Goal: Task Accomplishment & Management: Manage account settings

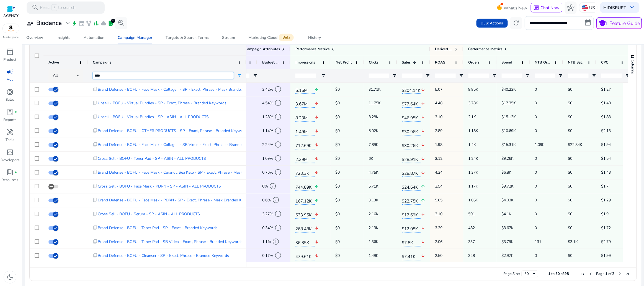
click at [125, 77] on input "****" at bounding box center [163, 75] width 141 height 7
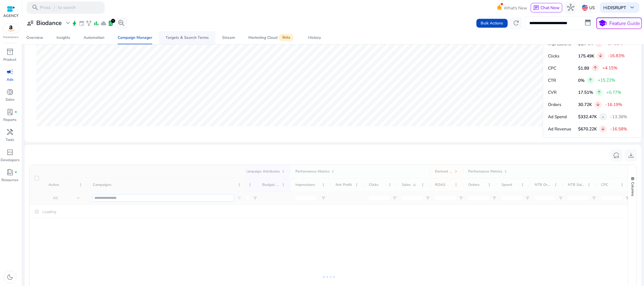
scroll to position [391, 0]
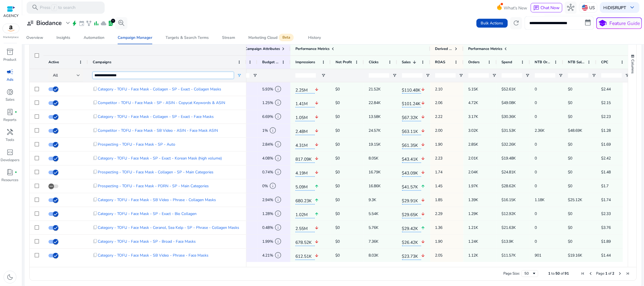
type input "**********"
click at [388, 29] on div "**********" at bounding box center [333, 22] width 618 height 13
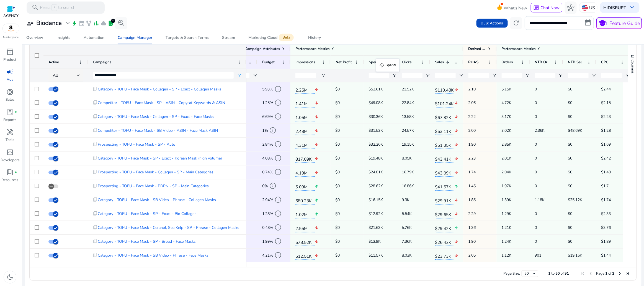
drag, startPoint x: 510, startPoint y: 62, endPoint x: 379, endPoint y: 62, distance: 131.6
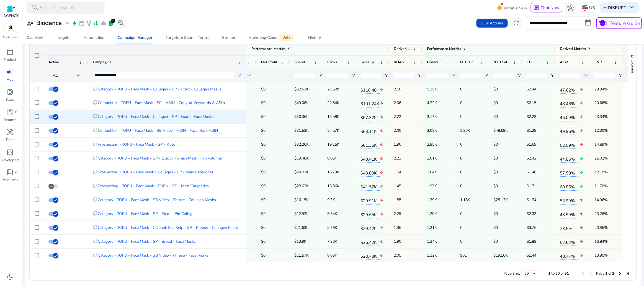
scroll to position [0, 158]
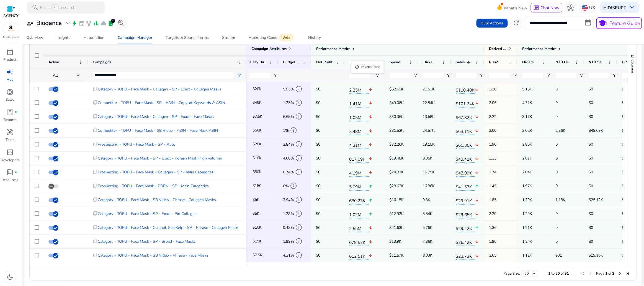
drag, startPoint x: 325, startPoint y: 59, endPoint x: 354, endPoint y: 63, distance: 28.9
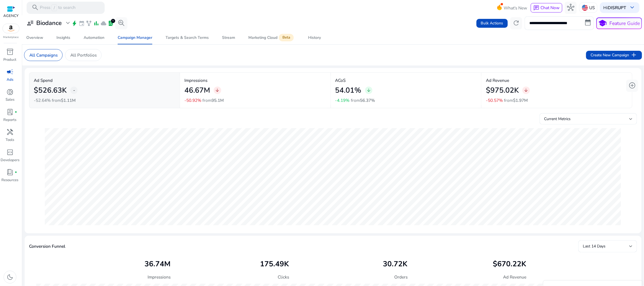
scroll to position [0, 215]
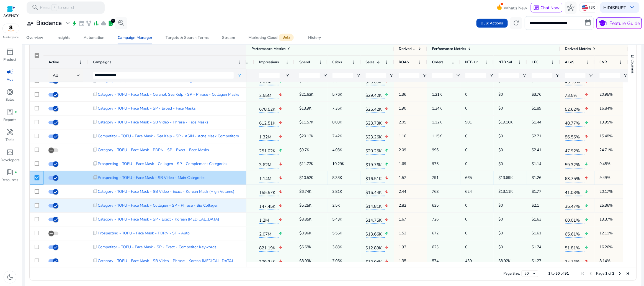
scroll to position [135, 0]
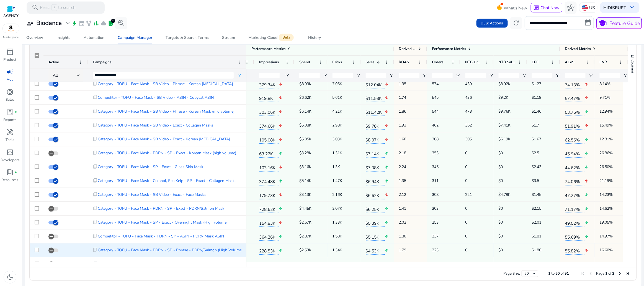
scroll to position [312, 0]
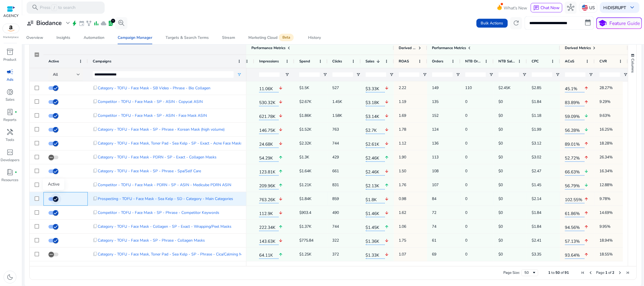
click at [56, 196] on icon "button" at bounding box center [55, 198] width 5 height 5
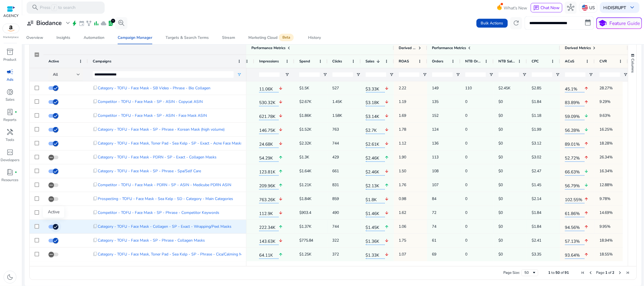
click at [56, 226] on icon "button" at bounding box center [55, 226] width 5 height 5
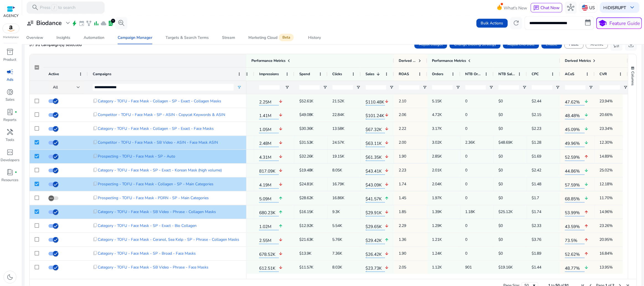
scroll to position [378, 0]
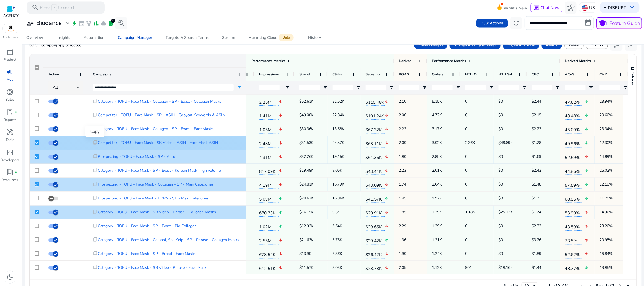
click at [94, 142] on span "content_copy" at bounding box center [95, 142] width 5 height 5
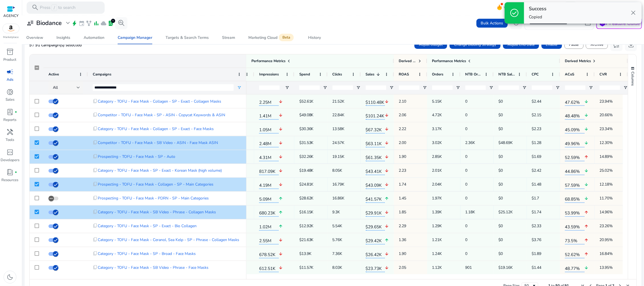
click at [376, 144] on span "$63.11K" at bounding box center [375, 142] width 19 height 9
copy div "$63.11K arrow_downward"
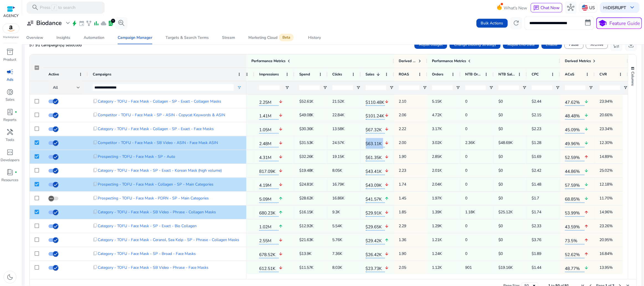
click at [405, 143] on span "2.00" at bounding box center [410, 142] width 23 height 11
copy span "2.00"
click at [264, 145] on span "2.48M" at bounding box center [268, 142] width 19 height 9
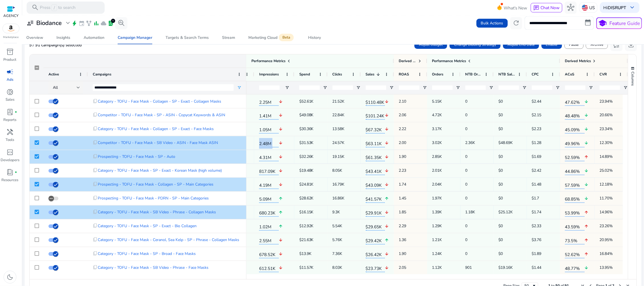
click at [264, 145] on span "2.48M" at bounding box center [268, 142] width 19 height 9
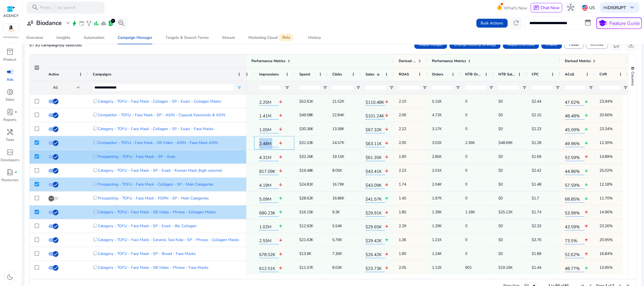
copy div "2.48M arrow_downward"
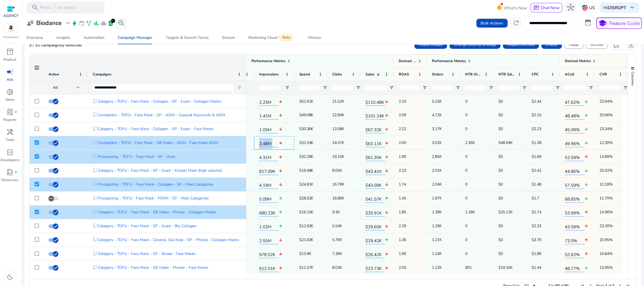
click at [269, 143] on span "2.48M" at bounding box center [268, 142] width 19 height 9
copy div "2.48M arrow_downward"
click at [536, 143] on span "$1.28" at bounding box center [543, 142] width 23 height 11
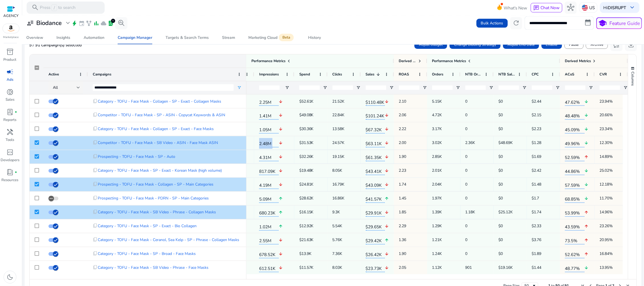
click at [536, 143] on span "$1.28" at bounding box center [543, 142] width 23 height 11
copy span "$1.28"
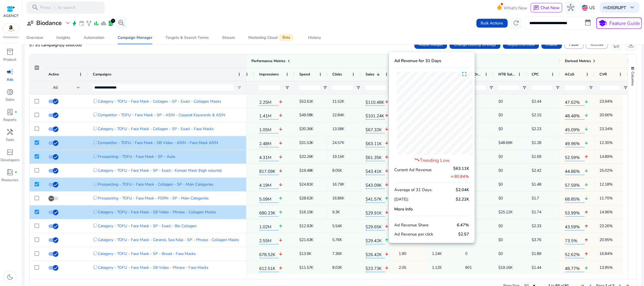
click at [458, 176] on span "arrow_downward 80.84%" at bounding box center [460, 176] width 19 height 7
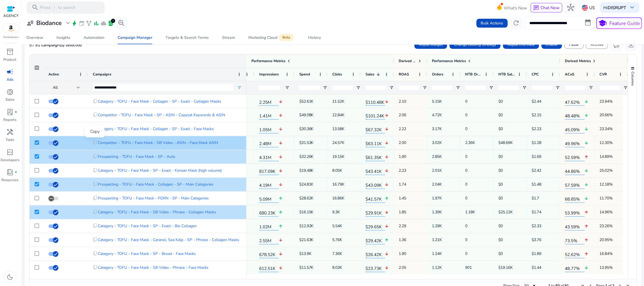
click at [95, 142] on span "content_copy" at bounding box center [95, 142] width 5 height 5
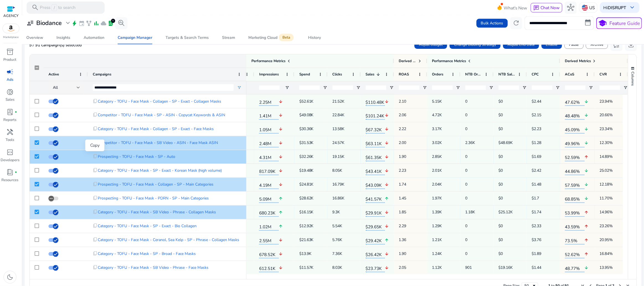
click at [94, 156] on span "content_copy" at bounding box center [95, 156] width 5 height 5
click at [265, 159] on span "4.31M" at bounding box center [268, 156] width 19 height 9
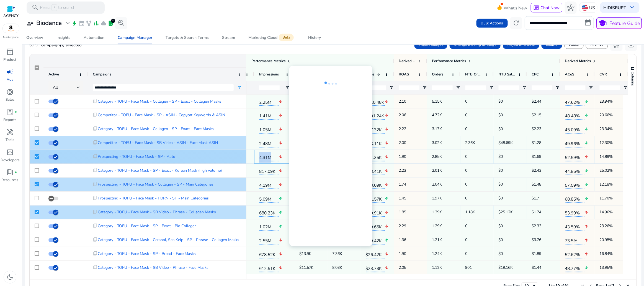
click at [265, 159] on span "4.31M" at bounding box center [268, 156] width 19 height 9
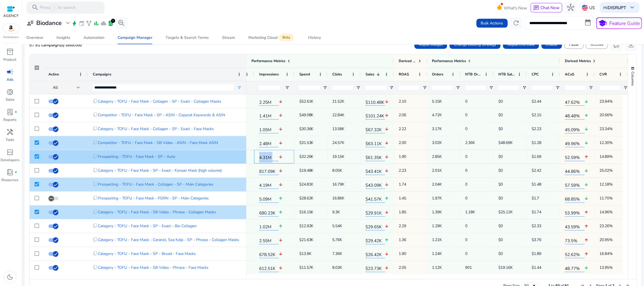
copy div "4.31M arrow_downward"
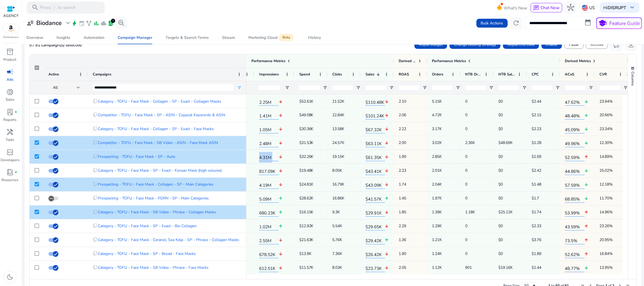
click at [374, 159] on span "$61.35K" at bounding box center [375, 156] width 19 height 9
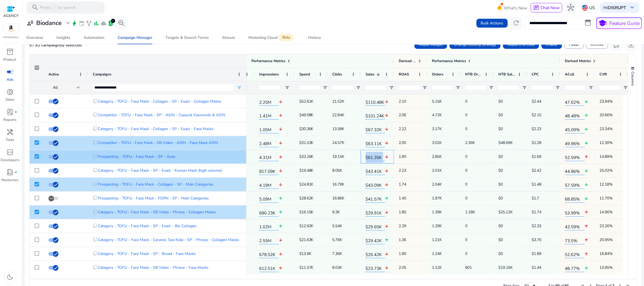
click at [374, 159] on span "$61.35K" at bounding box center [375, 156] width 19 height 9
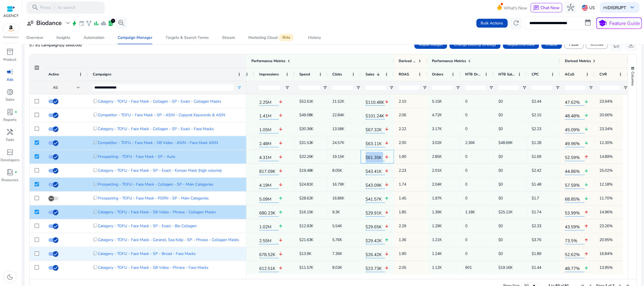
copy div "$61.35K arrow_downward"
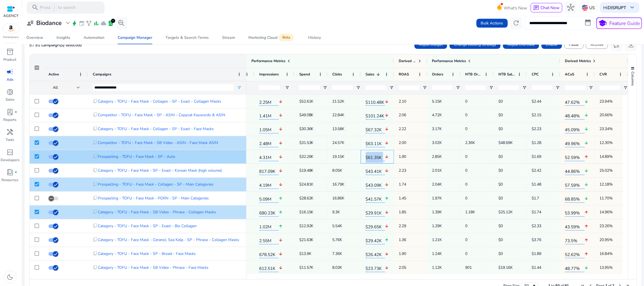
click at [387, 156] on mat-icon "arrow_downward" at bounding box center [387, 156] width 4 height 11
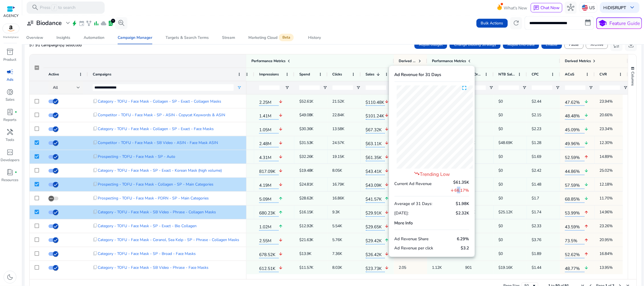
drag, startPoint x: 460, startPoint y: 191, endPoint x: 456, endPoint y: 192, distance: 4.5
click at [456, 192] on span "arrow_downward 66.17%" at bounding box center [460, 189] width 19 height 7
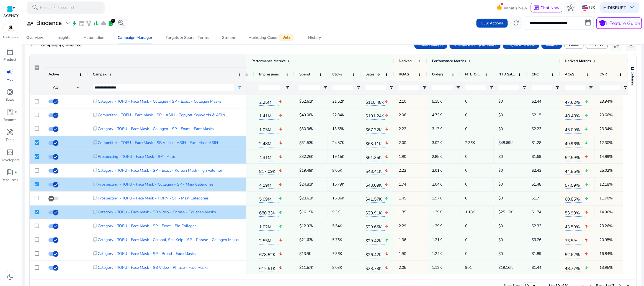
copy span "66"
click at [401, 156] on span "1.90" at bounding box center [410, 156] width 23 height 11
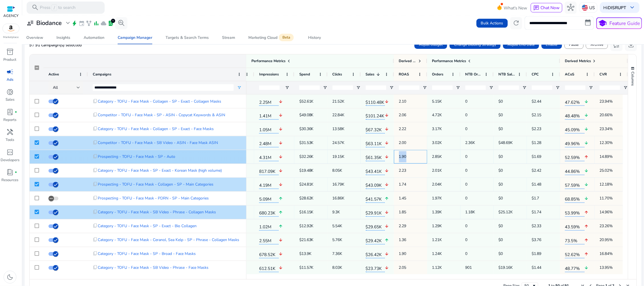
click at [401, 156] on span "1.90" at bounding box center [410, 156] width 23 height 11
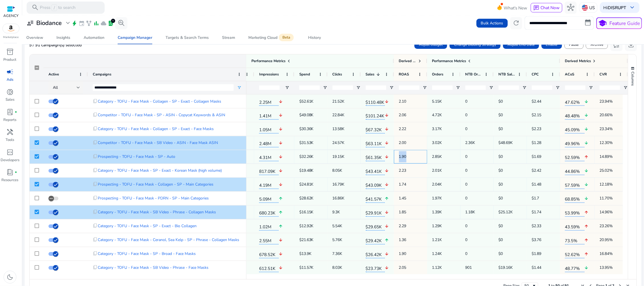
copy span "1.90"
click at [535, 154] on span "$1.69" at bounding box center [543, 156] width 23 height 11
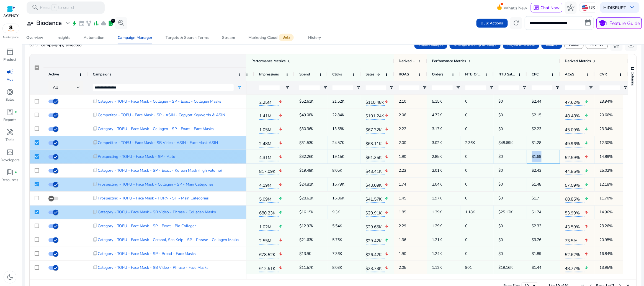
copy span "$1.69"
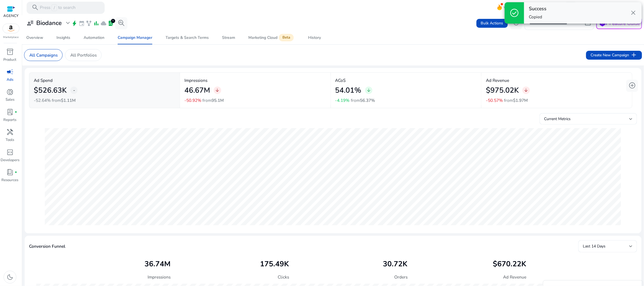
scroll to position [0, 215]
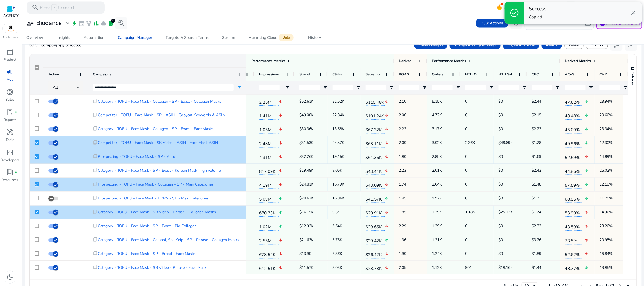
click at [266, 184] on span "4.19M" at bounding box center [268, 183] width 19 height 9
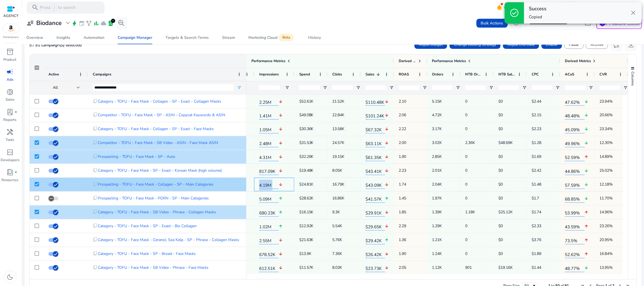
copy div "4.19M arrow_downward"
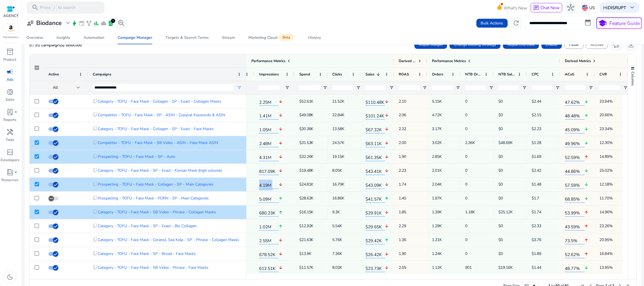
click at [373, 183] on span "$43.09K" at bounding box center [375, 183] width 19 height 9
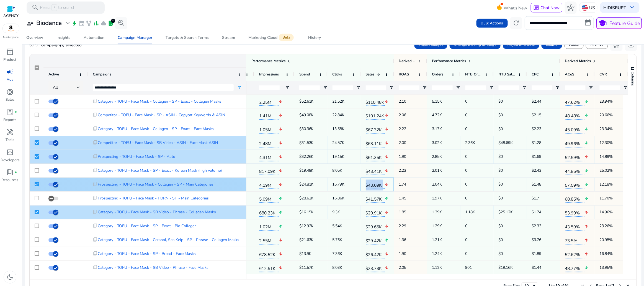
click at [373, 183] on span "$43.09K" at bounding box center [375, 183] width 19 height 9
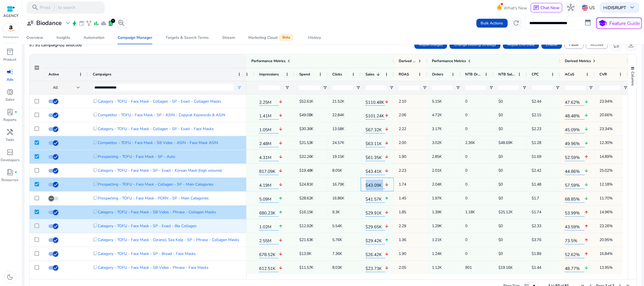
copy div "$43.09K arrow_downward"
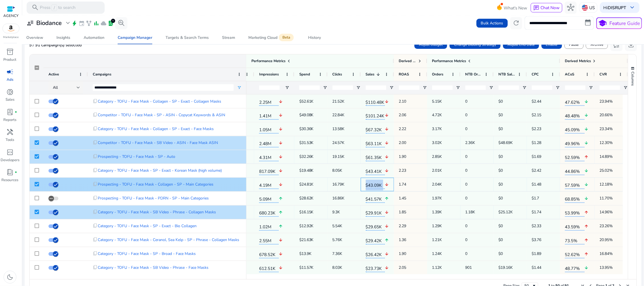
click at [387, 184] on mat-icon "arrow_downward" at bounding box center [387, 184] width 4 height 11
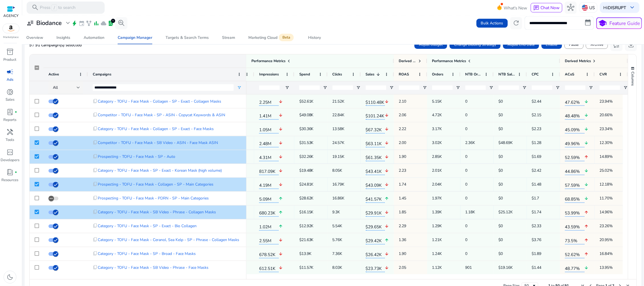
click at [497, 167] on div "$0" at bounding box center [510, 171] width 33 height 14
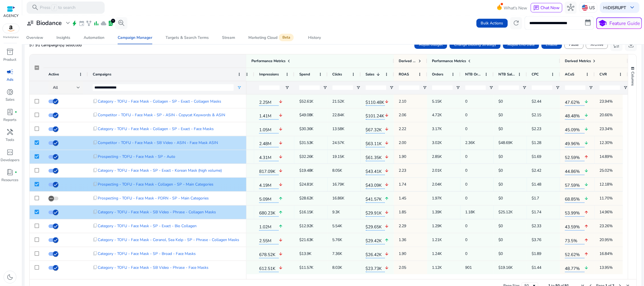
click at [386, 184] on mat-icon "arrow_downward" at bounding box center [387, 184] width 4 height 11
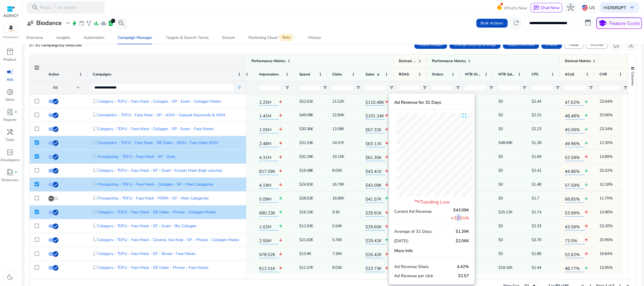
drag, startPoint x: 459, startPoint y: 219, endPoint x: 456, endPoint y: 219, distance: 3.1
click at [456, 219] on span "arrow_downward 57.01%" at bounding box center [460, 217] width 19 height 7
copy span "57"
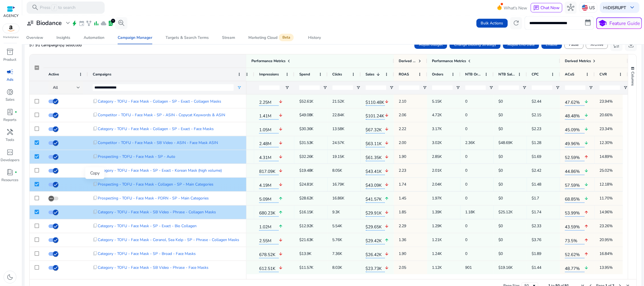
click at [94, 184] on span "content_copy" at bounding box center [95, 184] width 5 height 5
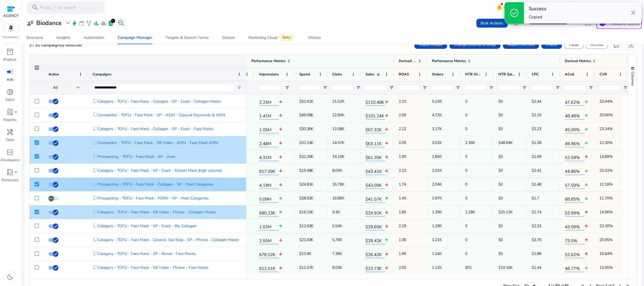
click at [400, 184] on span "1.74" at bounding box center [410, 184] width 23 height 11
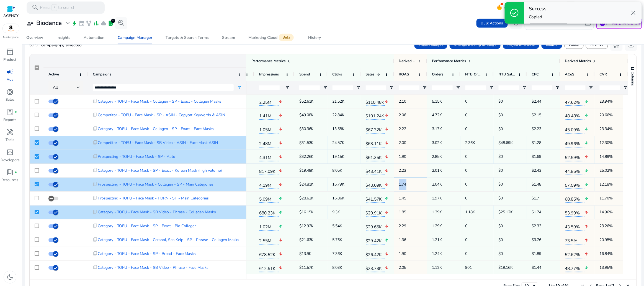
copy span "1.74"
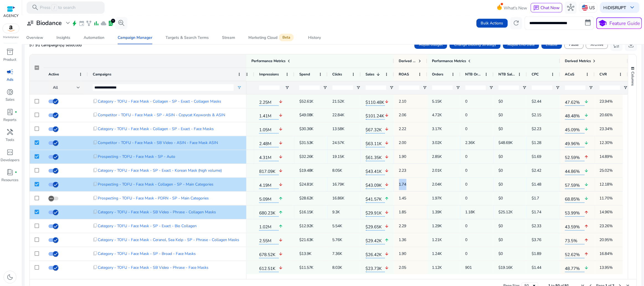
click at [534, 186] on span "$1.48" at bounding box center [543, 184] width 23 height 11
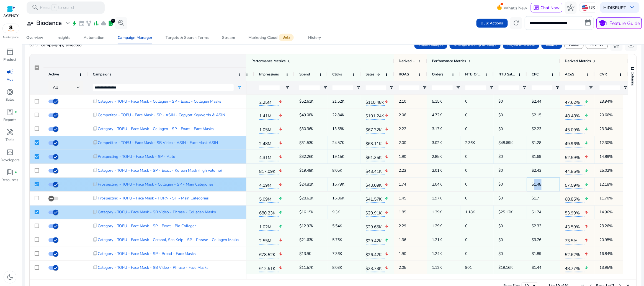
click at [534, 186] on span "$1.48" at bounding box center [543, 184] width 23 height 11
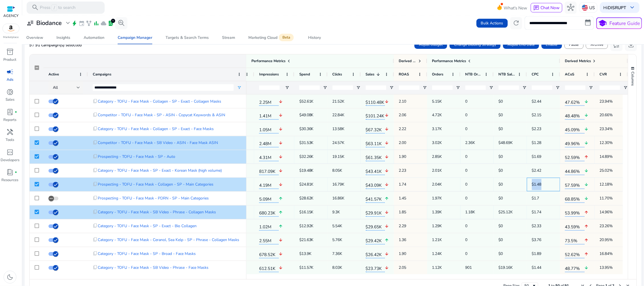
copy span "$1.48"
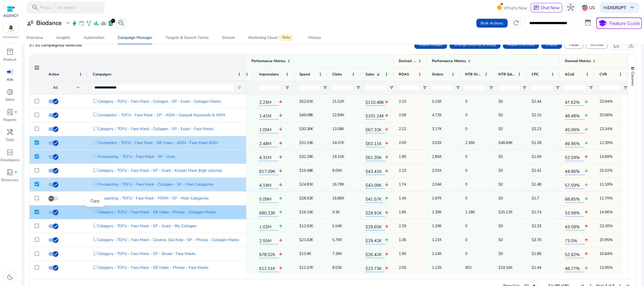
click at [95, 213] on span "content_copy" at bounding box center [95, 211] width 5 height 5
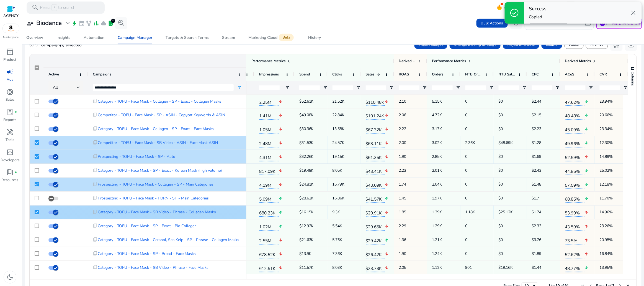
click at [267, 213] on span "680.23K" at bounding box center [268, 211] width 19 height 9
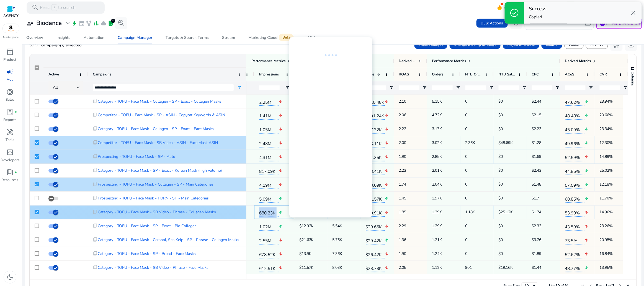
click at [267, 213] on span "680.23K" at bounding box center [268, 211] width 19 height 9
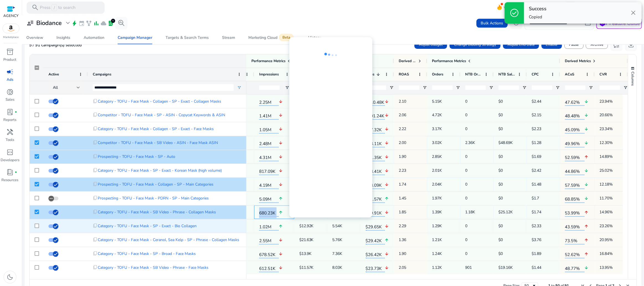
copy div "680.23K arrow_upward"
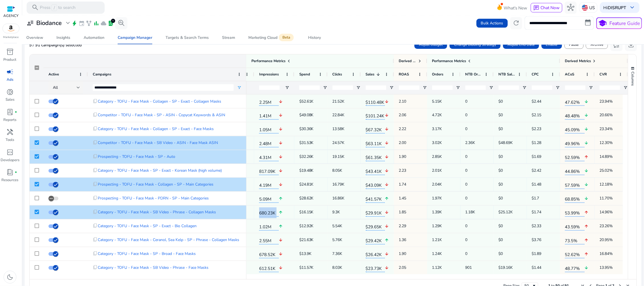
click at [375, 213] on span "$29.91K" at bounding box center [375, 211] width 19 height 9
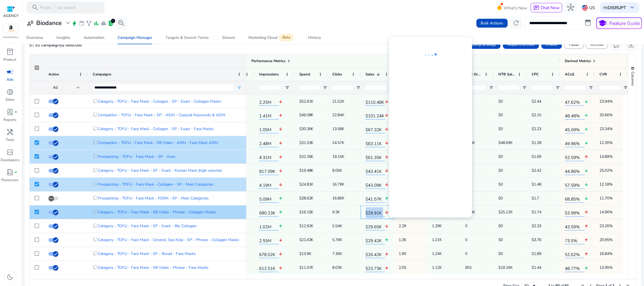
copy div "$29.91K arrow_downward"
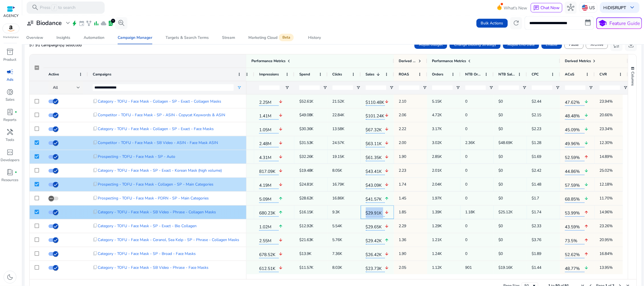
click at [387, 213] on mat-icon "arrow_downward" at bounding box center [387, 212] width 4 height 11
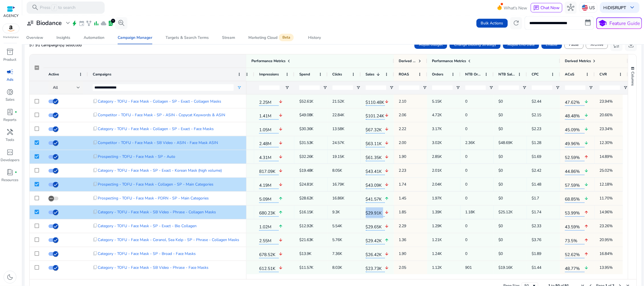
click at [404, 212] on span "1.85" at bounding box center [410, 211] width 23 height 11
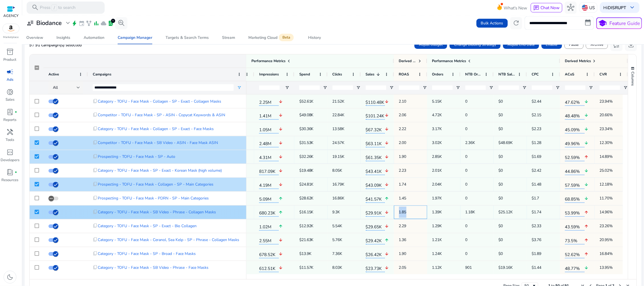
click at [404, 212] on span "1.85" at bounding box center [410, 211] width 23 height 11
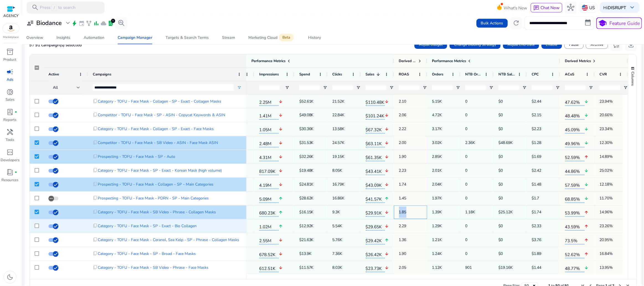
copy span "1.85"
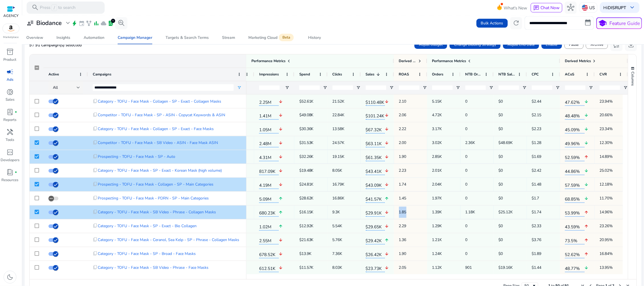
click at [537, 211] on span "$1.74" at bounding box center [543, 211] width 23 height 11
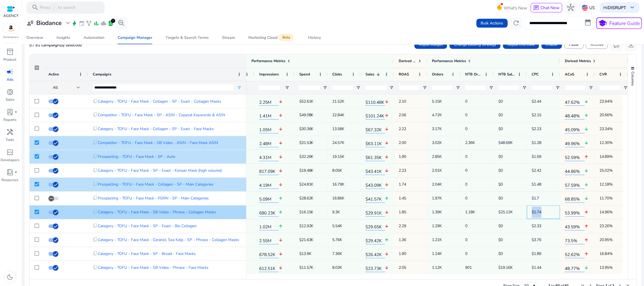
copy span "$1.74"
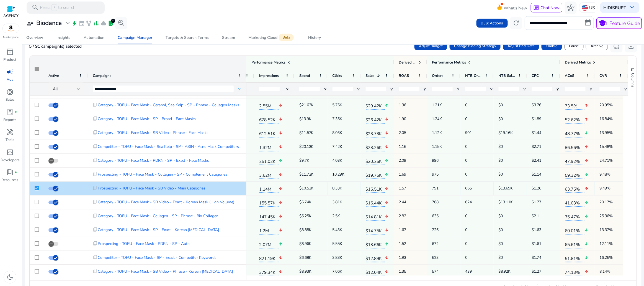
scroll to position [379, 0]
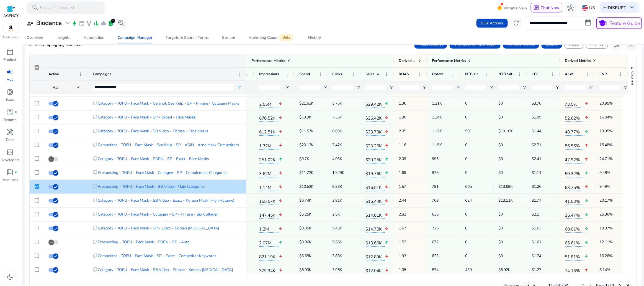
click at [372, 186] on span "$16.51K" at bounding box center [375, 186] width 19 height 9
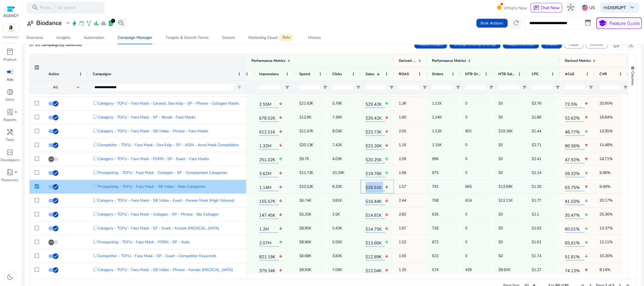
copy div "$16.51K arrow_downward"
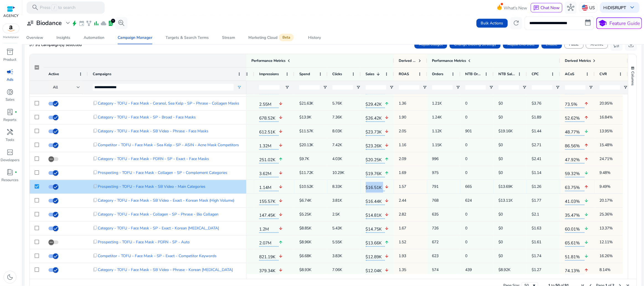
click at [402, 188] on span "1.57" at bounding box center [410, 186] width 23 height 11
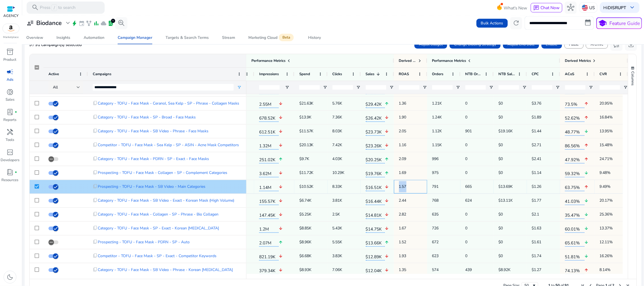
click at [402, 188] on span "1.57" at bounding box center [410, 186] width 23 height 11
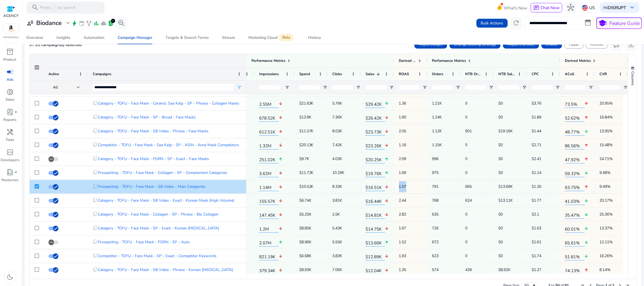
click at [539, 185] on span "$1.26" at bounding box center [543, 186] width 23 height 11
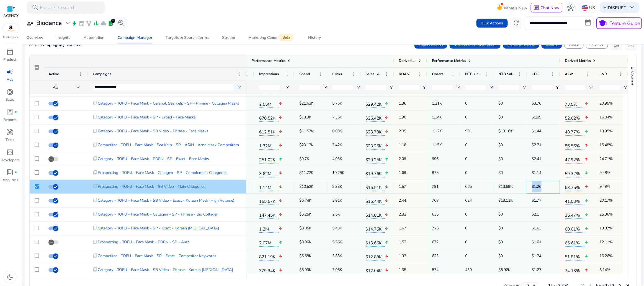
click at [539, 185] on span "$1.26" at bounding box center [543, 186] width 23 height 11
click at [266, 186] on span "1.14M" at bounding box center [268, 186] width 19 height 9
click at [95, 185] on span "content_copy" at bounding box center [95, 186] width 5 height 5
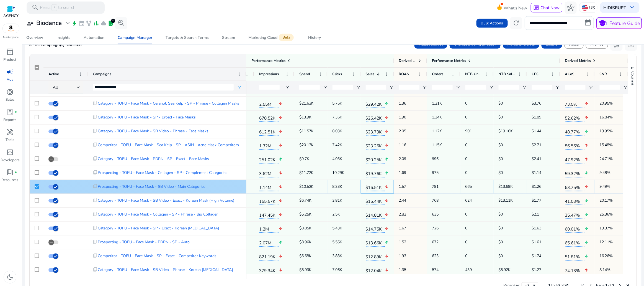
click at [388, 187] on mat-icon "arrow_downward" at bounding box center [387, 186] width 4 height 11
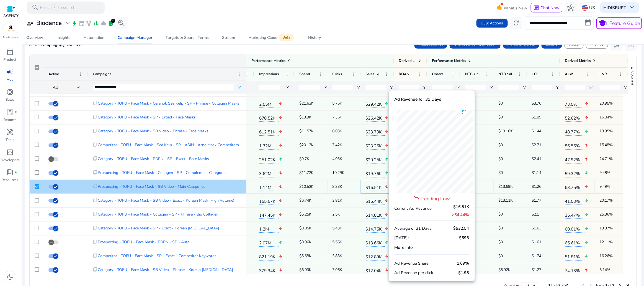
click at [387, 187] on mat-icon "arrow_downward" at bounding box center [387, 186] width 4 height 11
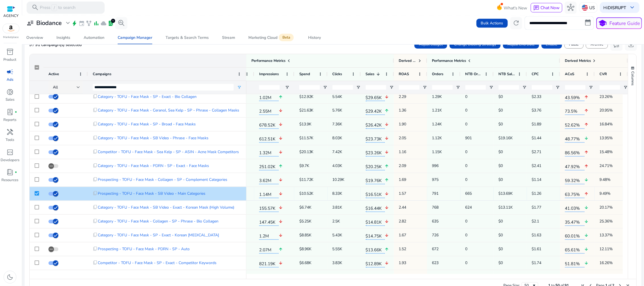
scroll to position [0, 0]
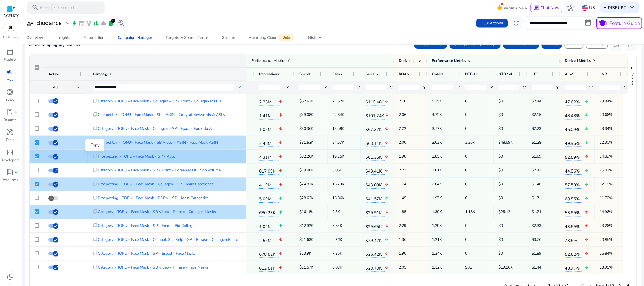
click at [94, 156] on span "content_copy" at bounding box center [95, 156] width 5 height 5
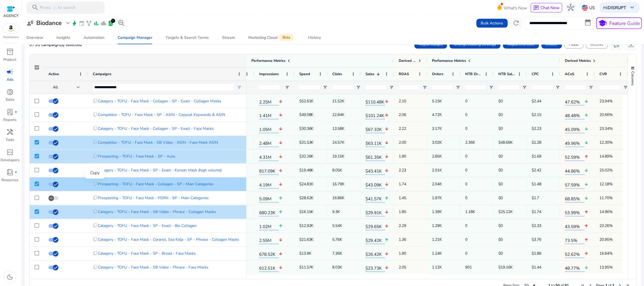
click at [94, 183] on span "content_copy" at bounding box center [95, 183] width 5 height 5
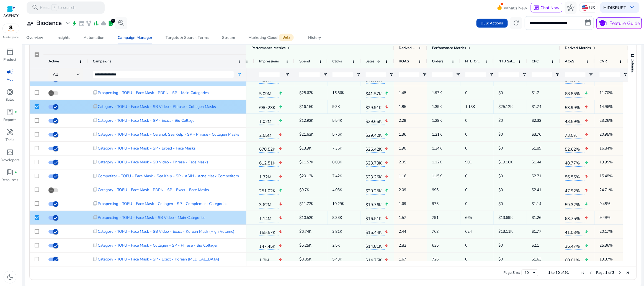
scroll to position [101, 0]
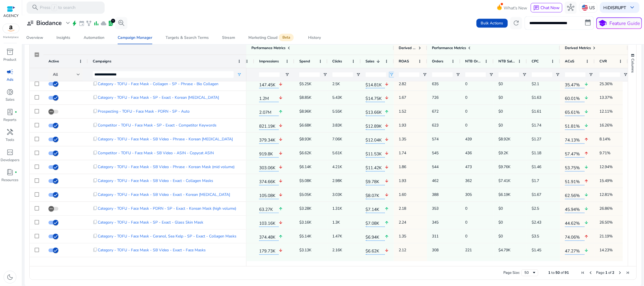
click at [392, 74] on span "Open Filter Menu" at bounding box center [392, 74] width 4 height 4
click at [404, 85] on div "Equals" at bounding box center [412, 85] width 34 height 4
click at [368, 26] on div "**********" at bounding box center [333, 22] width 618 height 13
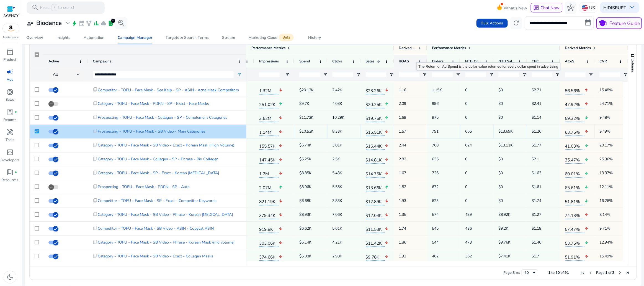
click at [414, 61] on div "ROAS" at bounding box center [407, 61] width 17 height 10
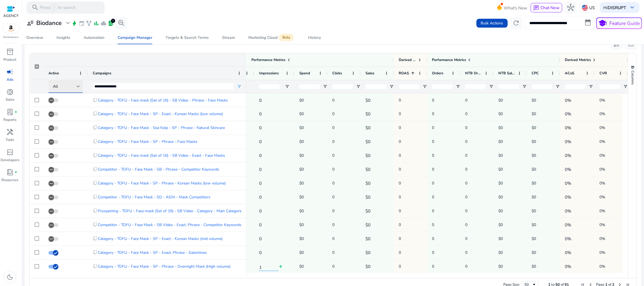
click at [77, 85] on div at bounding box center [78, 86] width 3 height 2
click at [356, 32] on div at bounding box center [322, 143] width 644 height 286
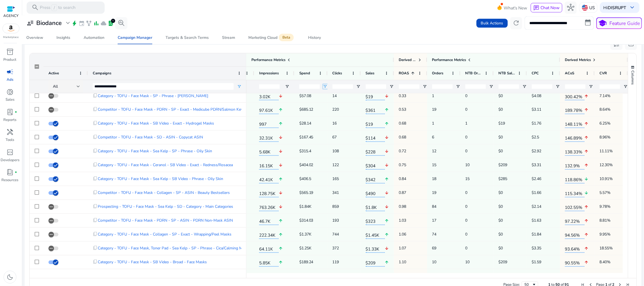
click at [325, 85] on span "Open Filter Menu" at bounding box center [325, 86] width 4 height 4
click at [340, 96] on div "Equals" at bounding box center [345, 96] width 34 height 4
click at [336, 104] on input "Filter Value" at bounding box center [347, 105] width 43 height 7
type input "*"
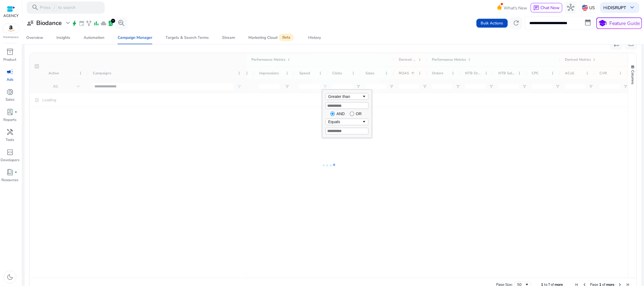
click at [343, 38] on div "Overview Insights Automation Campaign Manager Targets & Search Terms Stream Mar…" at bounding box center [333, 37] width 627 height 13
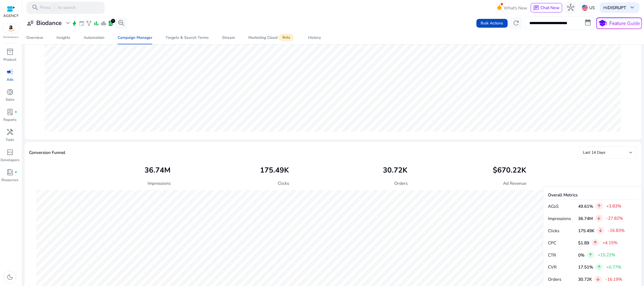
scroll to position [369, 0]
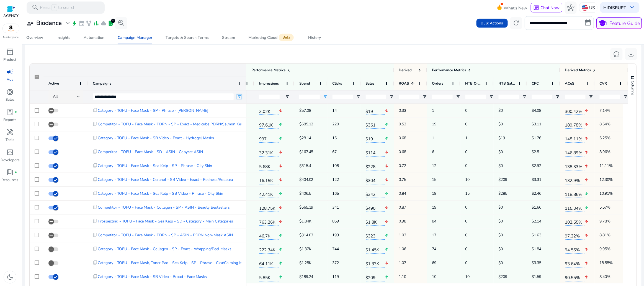
click at [240, 96] on span "Open Filter Menu" at bounding box center [239, 96] width 4 height 4
click at [260, 105] on div "Contains" at bounding box center [259, 107] width 34 height 4
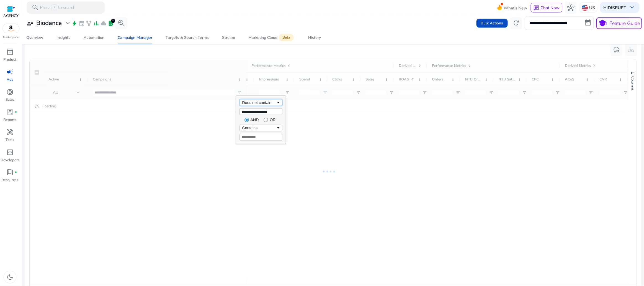
scroll to position [365, 0]
click at [257, 116] on input "**********" at bounding box center [261, 116] width 43 height 7
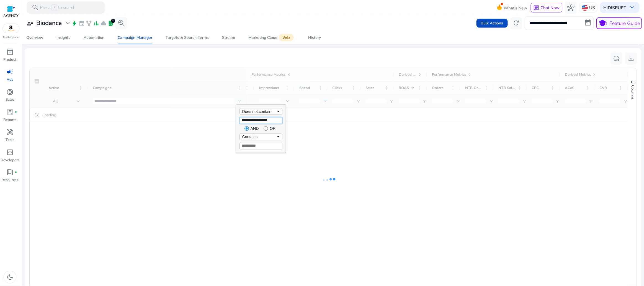
scroll to position [369, 0]
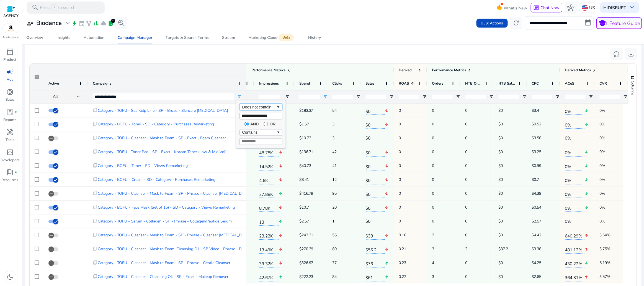
click at [262, 107] on div "Does not contain" at bounding box center [259, 107] width 34 height 4
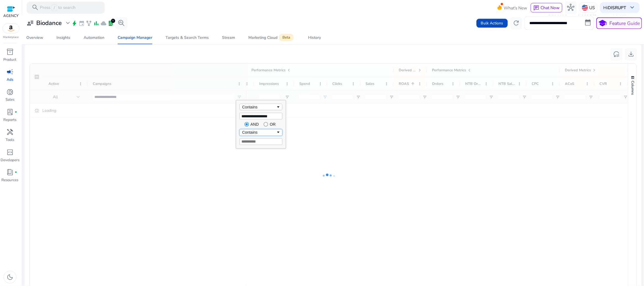
click at [263, 132] on div "Contains" at bounding box center [259, 132] width 34 height 4
click at [259, 141] on input "Filter Value" at bounding box center [261, 141] width 43 height 7
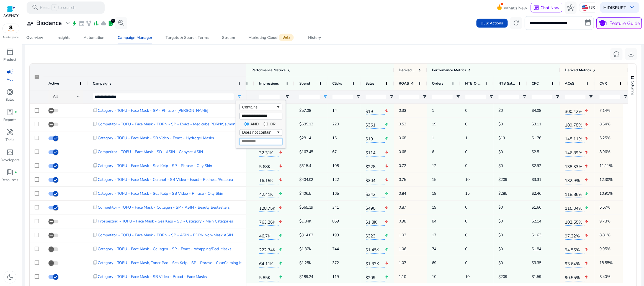
click at [259, 141] on input "Filter Value" at bounding box center [261, 141] width 43 height 7
type input "********"
type input "**********"
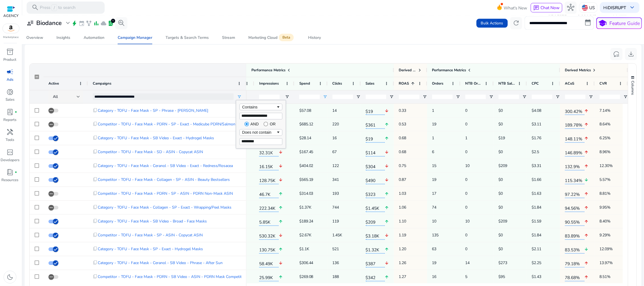
click at [208, 67] on div "Campaign Attributes" at bounding box center [138, 69] width 217 height 13
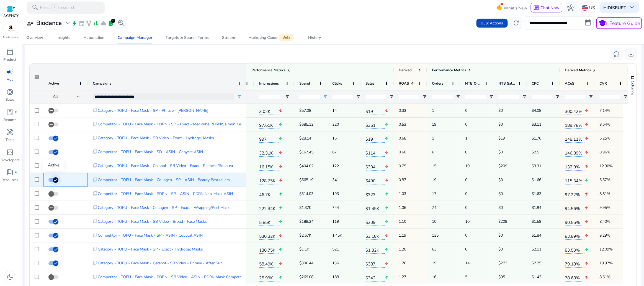
click at [56, 179] on icon "button" at bounding box center [55, 179] width 3 height 1
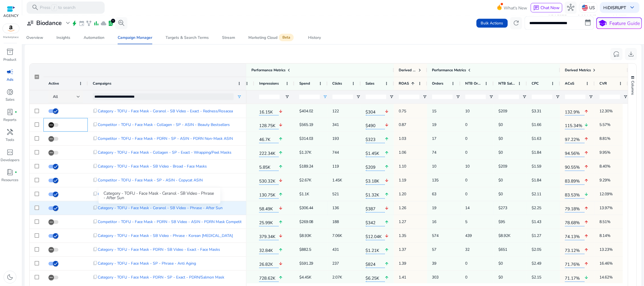
scroll to position [0, 0]
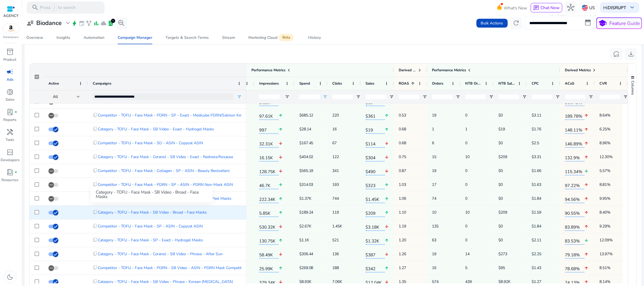
scroll to position [5, 0]
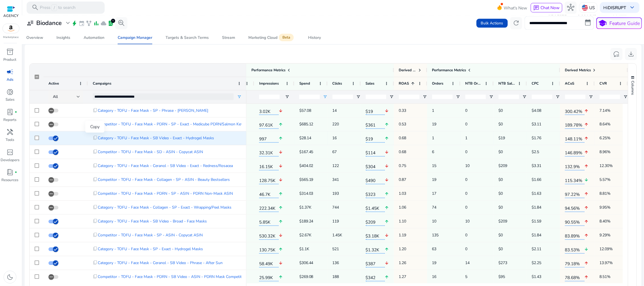
click at [95, 138] on span "content_copy" at bounding box center [95, 137] width 5 height 5
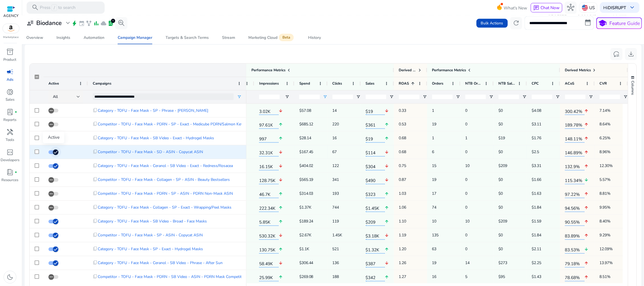
click at [55, 152] on icon "button" at bounding box center [55, 152] width 3 height 1
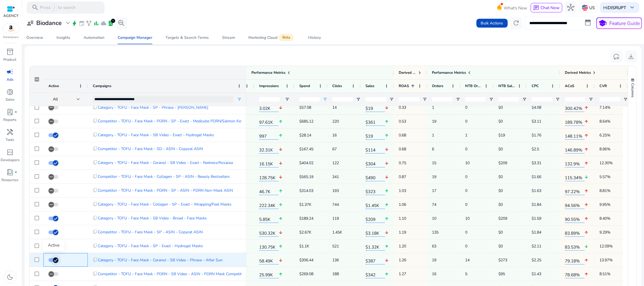
click at [53, 260] on icon "button" at bounding box center [55, 259] width 5 height 5
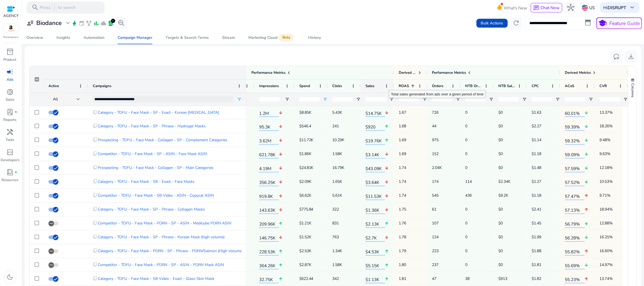
click at [382, 86] on div "Sales" at bounding box center [374, 86] width 17 height 10
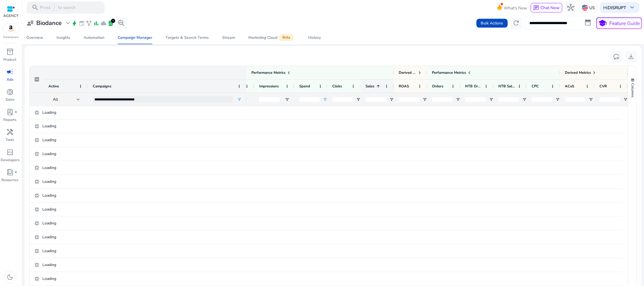
click at [382, 86] on div "Sales 1" at bounding box center [374, 86] width 17 height 10
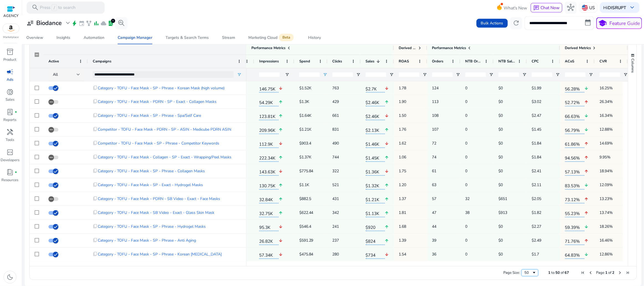
click at [532, 272] on span "Page Size" at bounding box center [534, 272] width 4 height 4
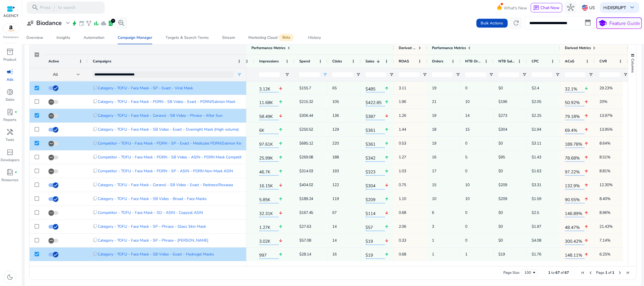
click at [356, 281] on mat-card "5 / 67 campaign(s) selected Adjust Budget Change Bidding Strategy Adjust End Da…" at bounding box center [333, 153] width 617 height 265
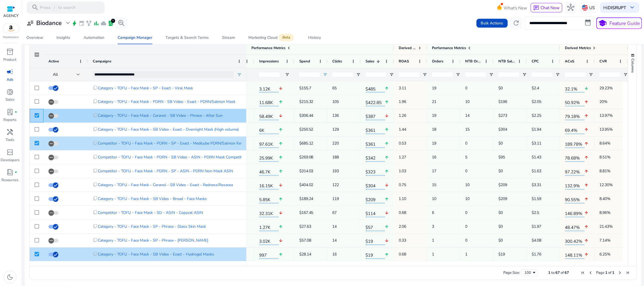
drag, startPoint x: 35, startPoint y: 117, endPoint x: 40, endPoint y: 130, distance: 13.7
click at [36, 117] on div at bounding box center [37, 115] width 4 height 11
